Goal: Information Seeking & Learning: Check status

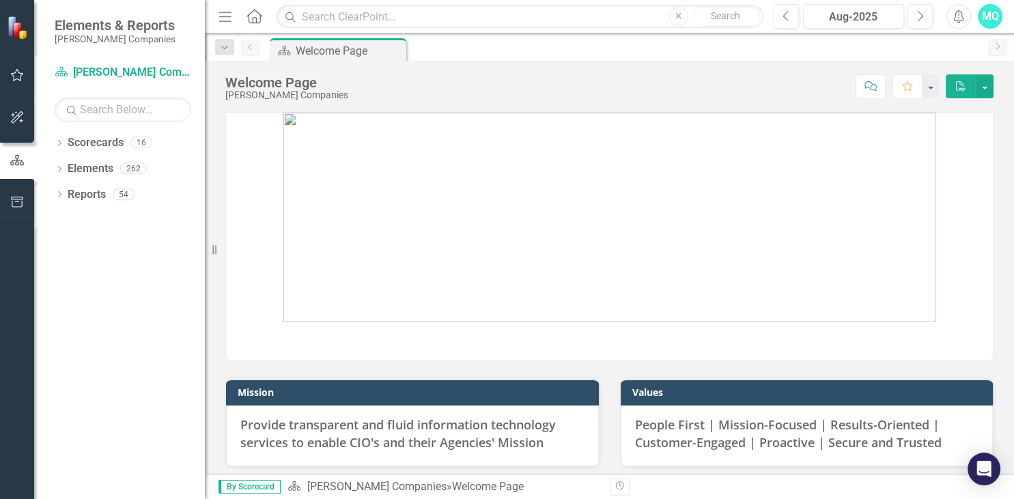
click at [220, 221] on div at bounding box center [609, 228] width 789 height 266
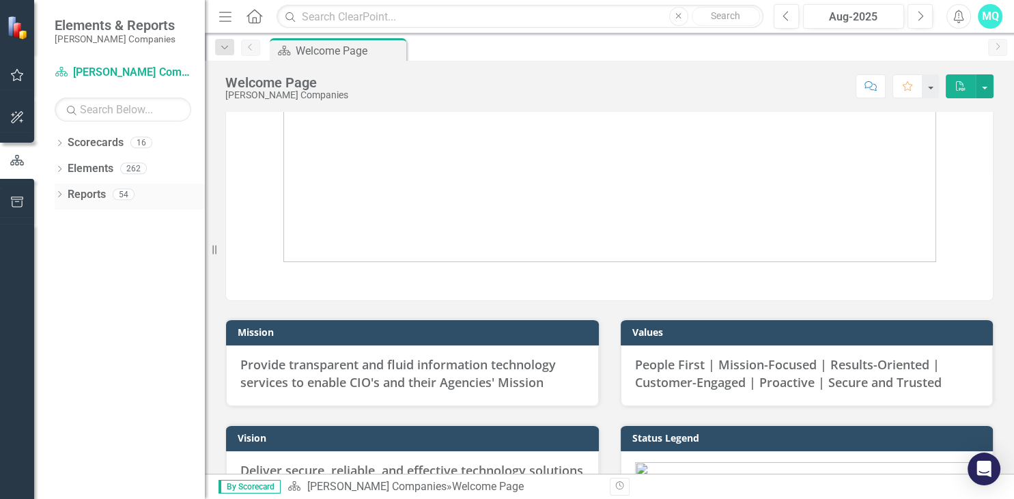
click at [90, 197] on link "Reports" at bounding box center [87, 195] width 38 height 16
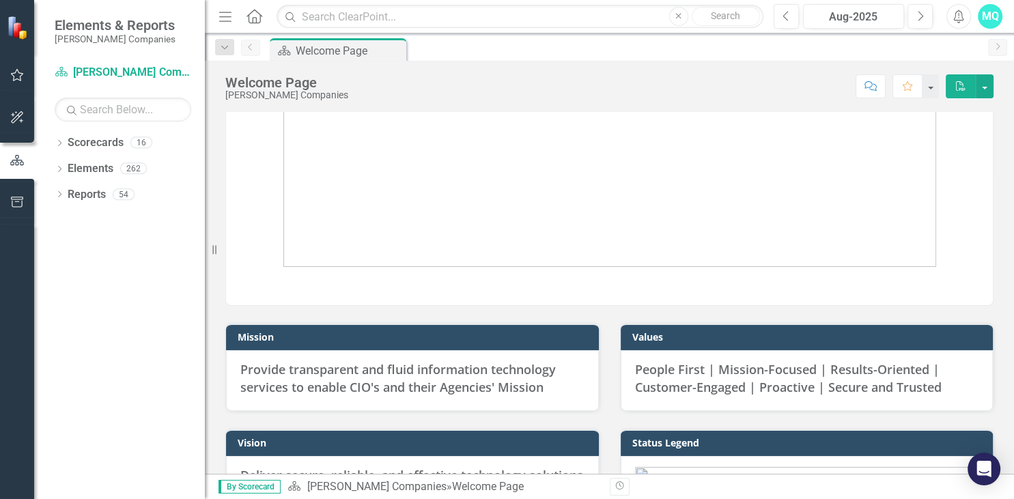
scroll to position [0, 0]
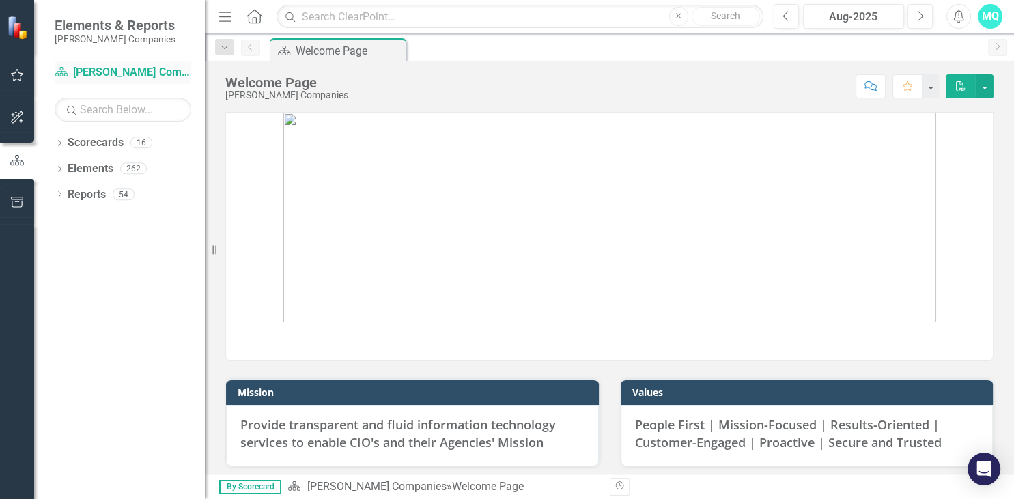
click at [111, 75] on link "Scorecard [PERSON_NAME] Companies" at bounding box center [123, 73] width 137 height 16
click at [86, 199] on link "Reports" at bounding box center [87, 195] width 38 height 16
click at [92, 171] on link "Elements" at bounding box center [91, 169] width 46 height 16
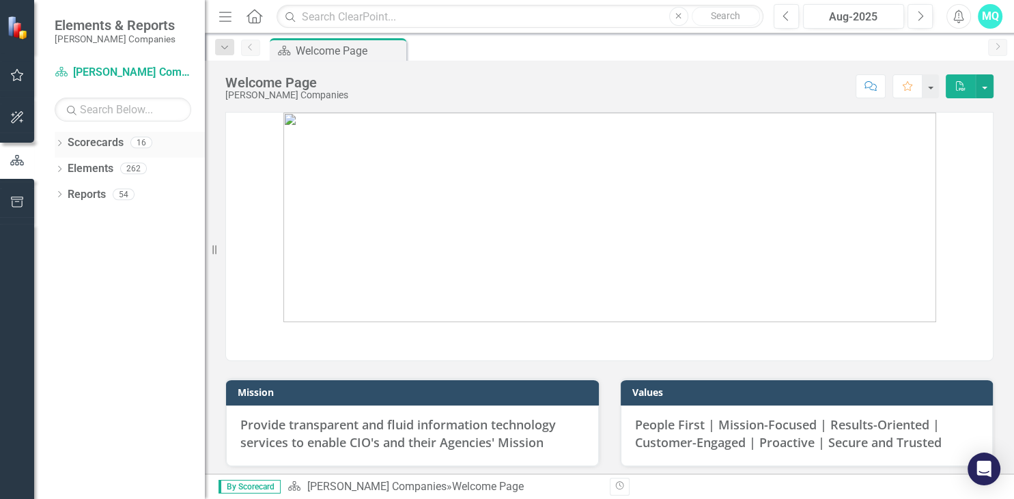
click at [97, 147] on link "Scorecards" at bounding box center [96, 143] width 56 height 16
click at [102, 73] on link "Scorecard [PERSON_NAME] Companies" at bounding box center [123, 73] width 137 height 16
click at [984, 89] on button "button" at bounding box center [985, 86] width 18 height 24
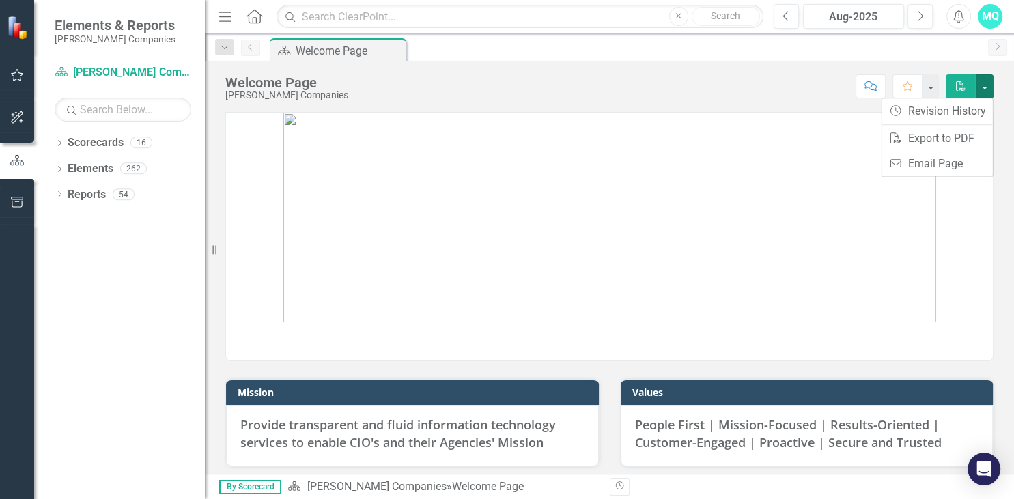
click at [767, 87] on div "Score: N/A Aug-2025 Completed Comment Favorite PDF" at bounding box center [674, 85] width 638 height 23
click at [929, 89] on button "button" at bounding box center [930, 86] width 18 height 24
click at [716, 93] on div "Score: N/A Aug-2025 Completed Comment Favorite PDF" at bounding box center [674, 85] width 638 height 23
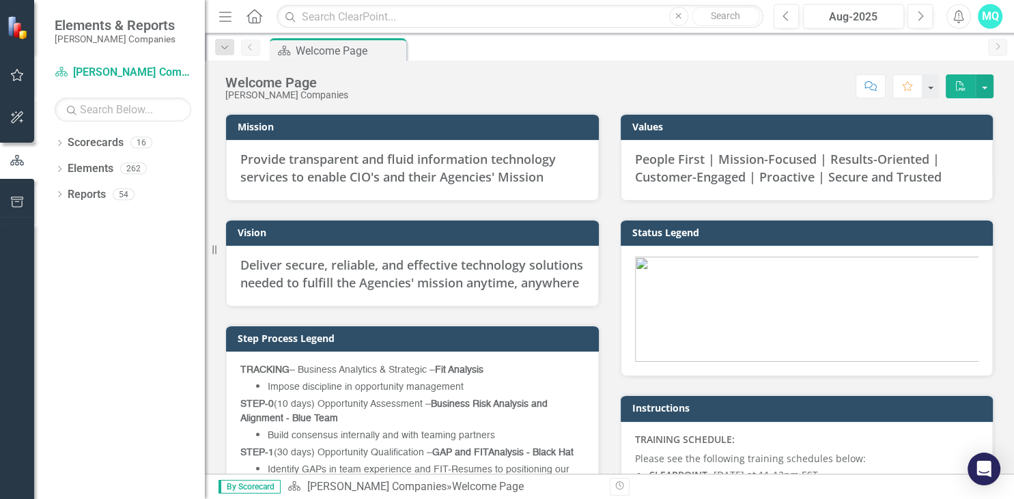
scroll to position [290, 0]
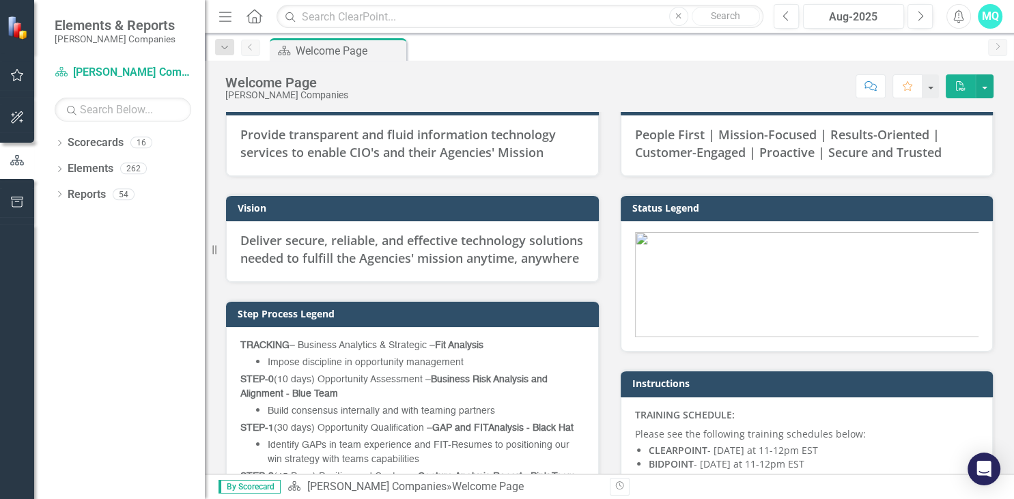
click at [610, 64] on img at bounding box center [610, 64] width 0 height 0
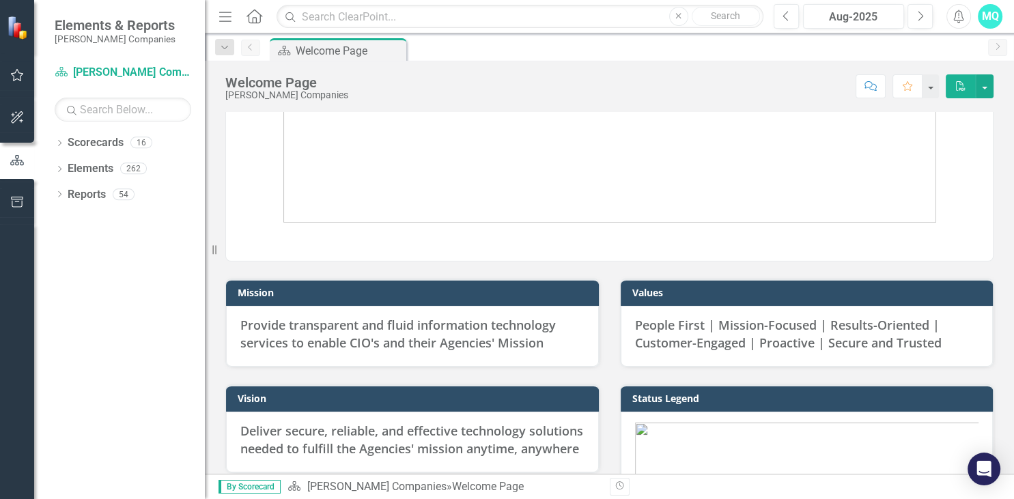
scroll to position [0, 0]
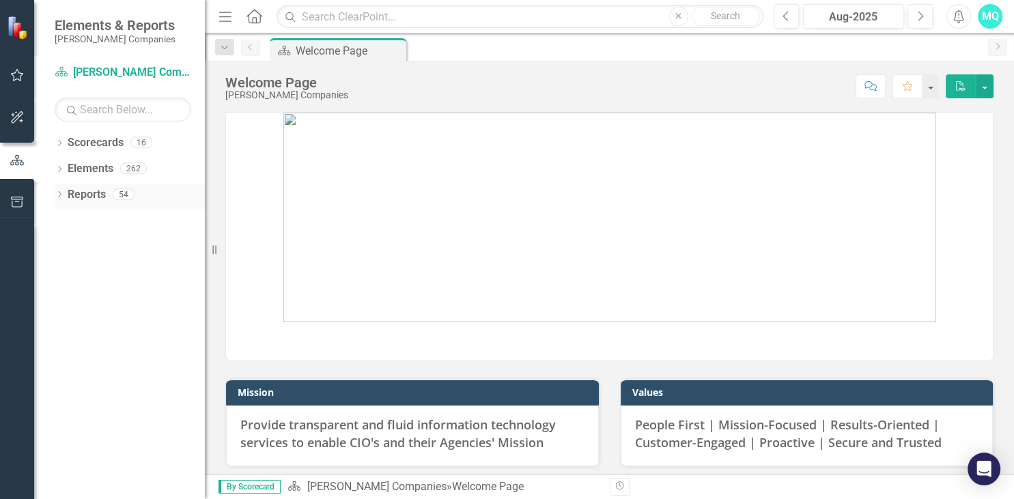
click at [59, 194] on icon "Dropdown" at bounding box center [60, 196] width 10 height 8
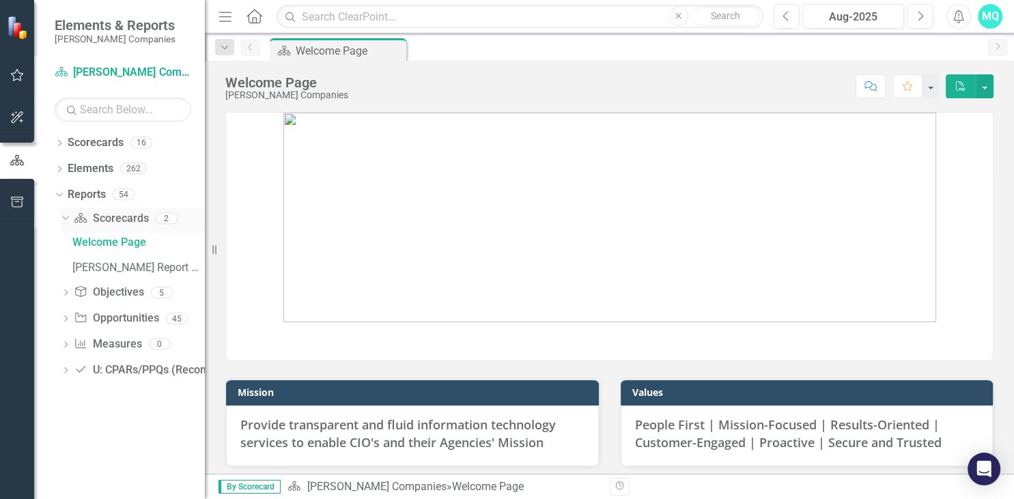
click at [167, 218] on div "2" at bounding box center [167, 218] width 22 height 12
click at [165, 214] on div "2" at bounding box center [167, 218] width 22 height 12
click at [65, 317] on icon "Dropdown" at bounding box center [66, 320] width 10 height 8
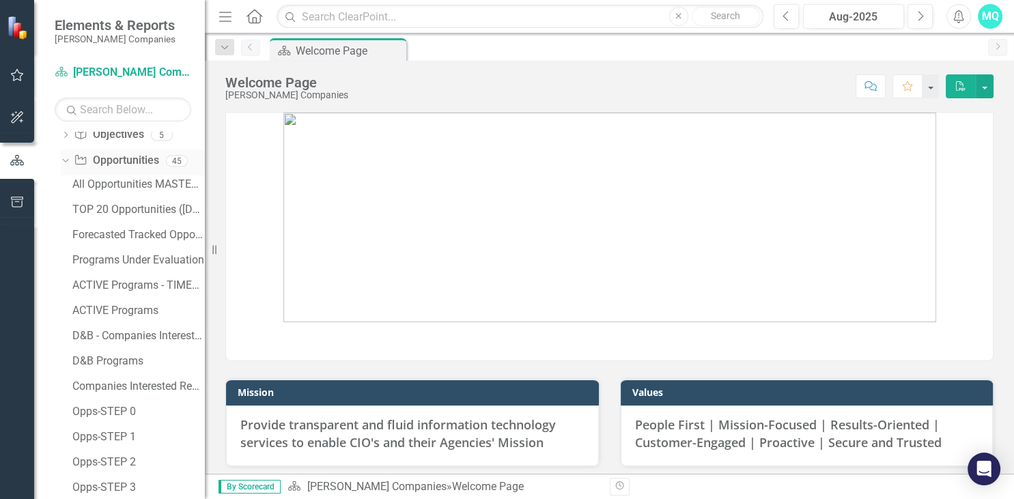
scroll to position [130, 0]
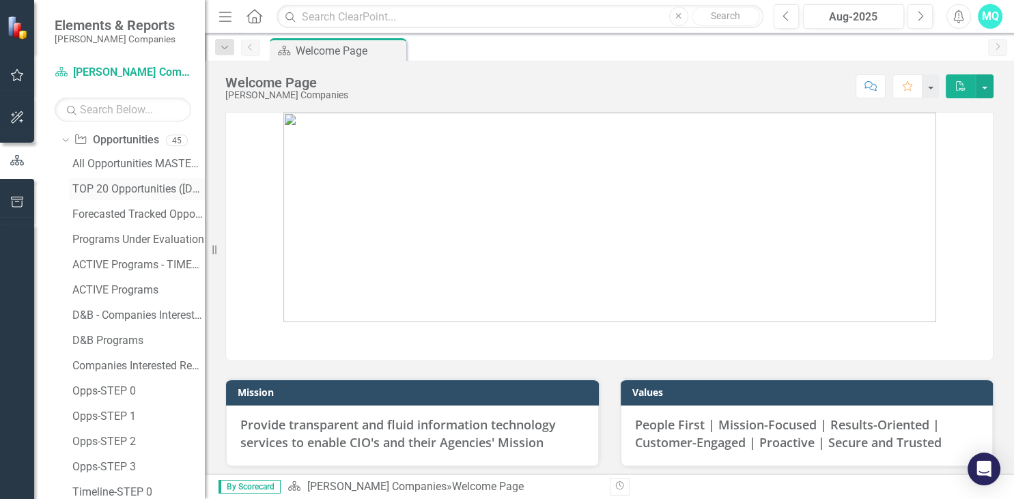
click at [115, 188] on div "TOP 20 Opportunities ([DATE] Process)" at bounding box center [138, 189] width 132 height 12
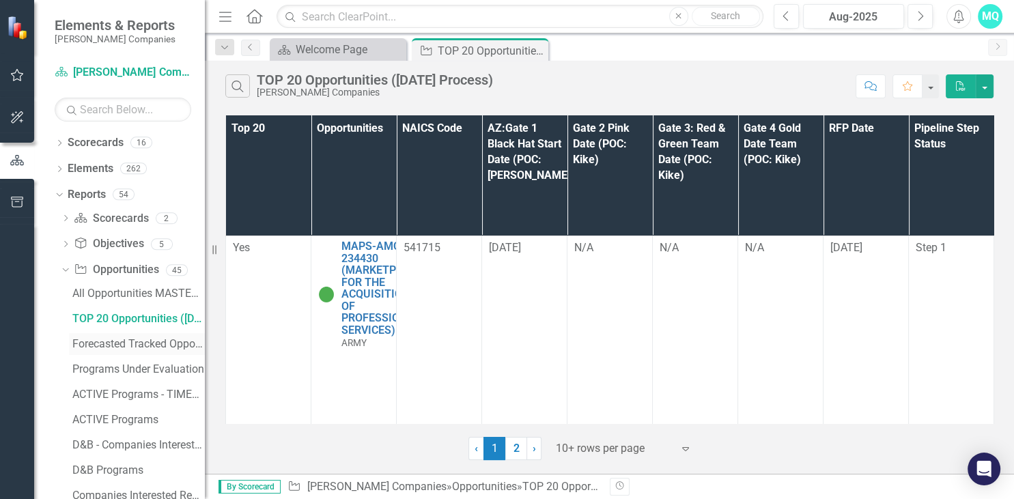
click at [141, 347] on div "Forecasted Tracked Opportunities" at bounding box center [138, 344] width 132 height 12
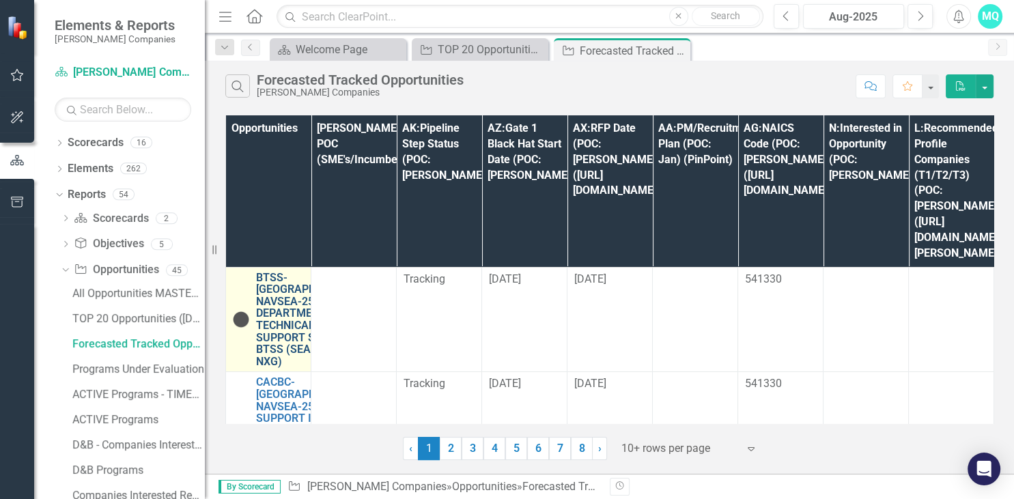
click at [279, 302] on link "BTSS-[GEOGRAPHIC_DATA]-NAVSEA-256016: B DEPARTMENT TECHNICAL SUPPORT SERVICES B…" at bounding box center [310, 320] width 109 height 96
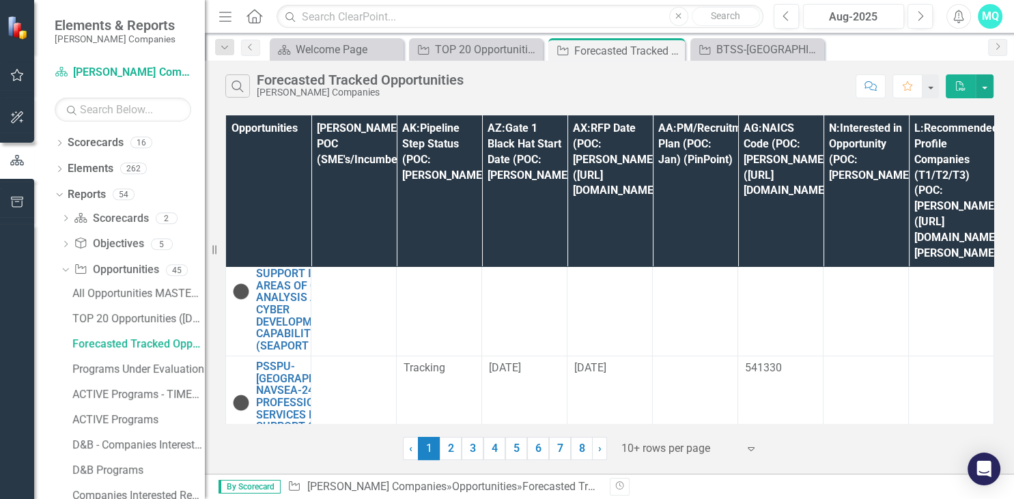
scroll to position [133, 0]
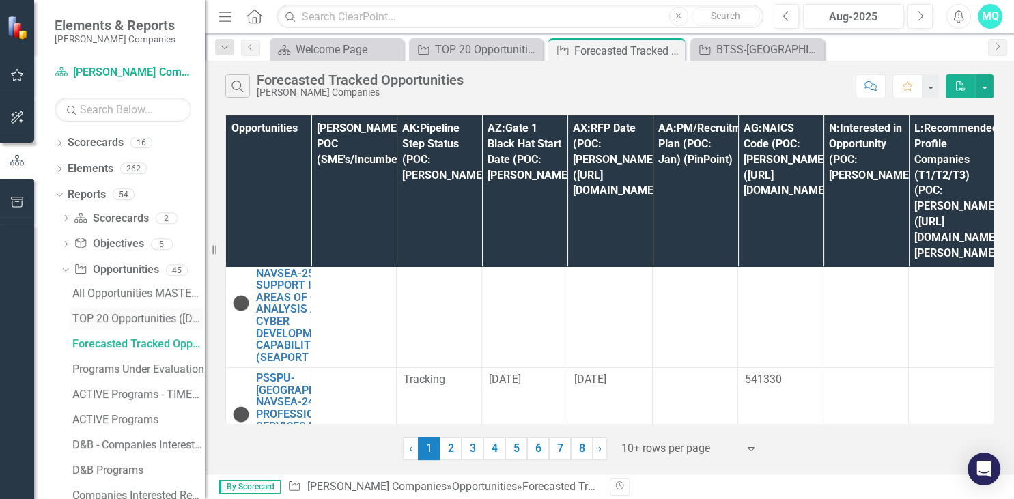
click at [127, 324] on div "TOP 20 Opportunities ([DATE] Process)" at bounding box center [138, 319] width 132 height 12
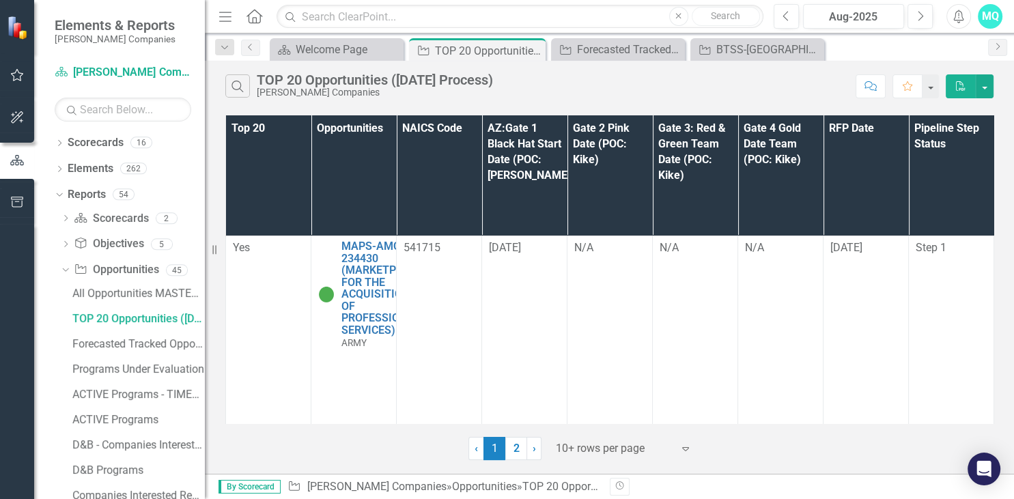
click at [384, 451] on div "‹ Previous 1 (current) 2 › Next 10+ rows per page Expand" at bounding box center [609, 443] width 768 height 33
click at [217, 369] on div "Top 20 Opportunities NAICS Code AZ:Gate 1 Black Hat Start Date (POC: [PERSON_NA…" at bounding box center [609, 286] width 809 height 348
